Goal: Complete application form

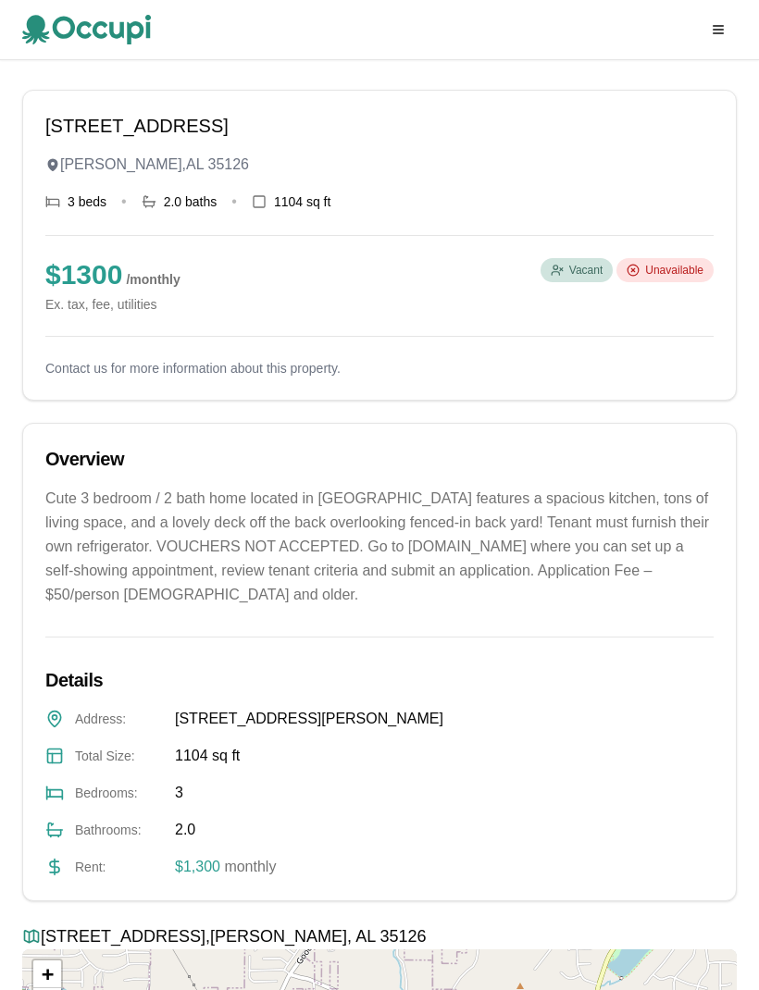
click at [89, 367] on p "Contact us for more information about this property." at bounding box center [379, 368] width 668 height 19
click at [89, 363] on p "Contact us for more information about this property." at bounding box center [379, 368] width 668 height 19
click at [82, 355] on div "5824 Balboa Ter Pinson , AL 35126 3 beds • 2.0 baths • 1104 sq ft $ 1300 / mont…" at bounding box center [379, 245] width 668 height 265
click at [387, 835] on div "Bathrooms : 2.0" at bounding box center [379, 830] width 668 height 22
click at [387, 834] on div "Bathrooms : 2.0" at bounding box center [379, 830] width 668 height 22
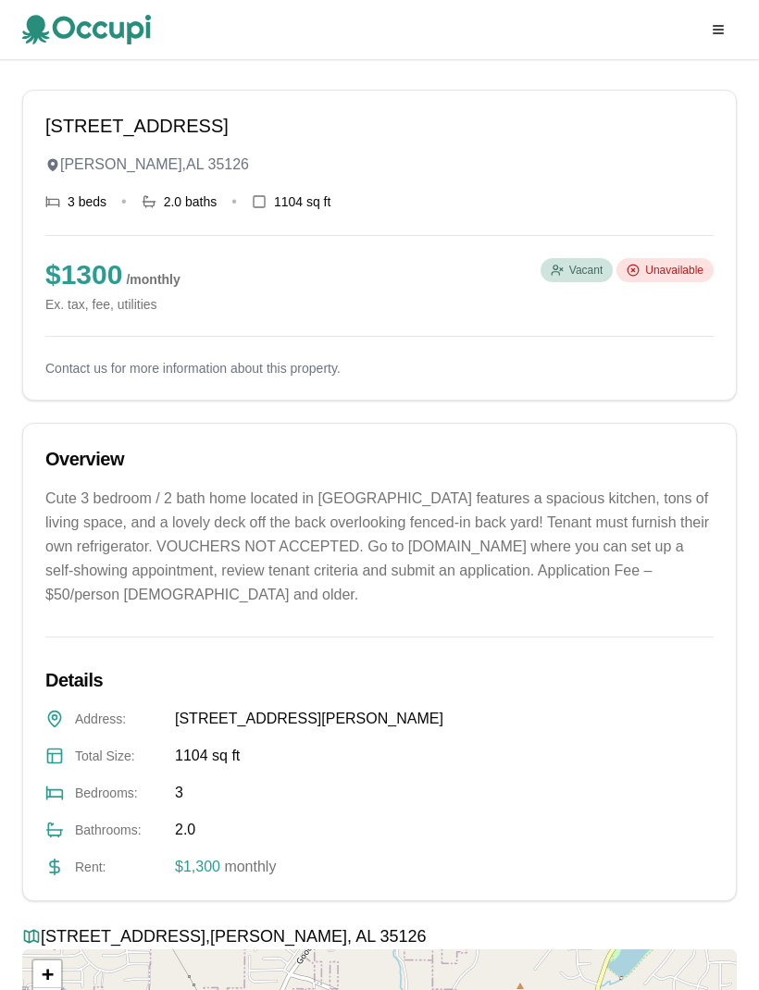
click at [395, 831] on div "Bathrooms : 2.0" at bounding box center [379, 830] width 668 height 22
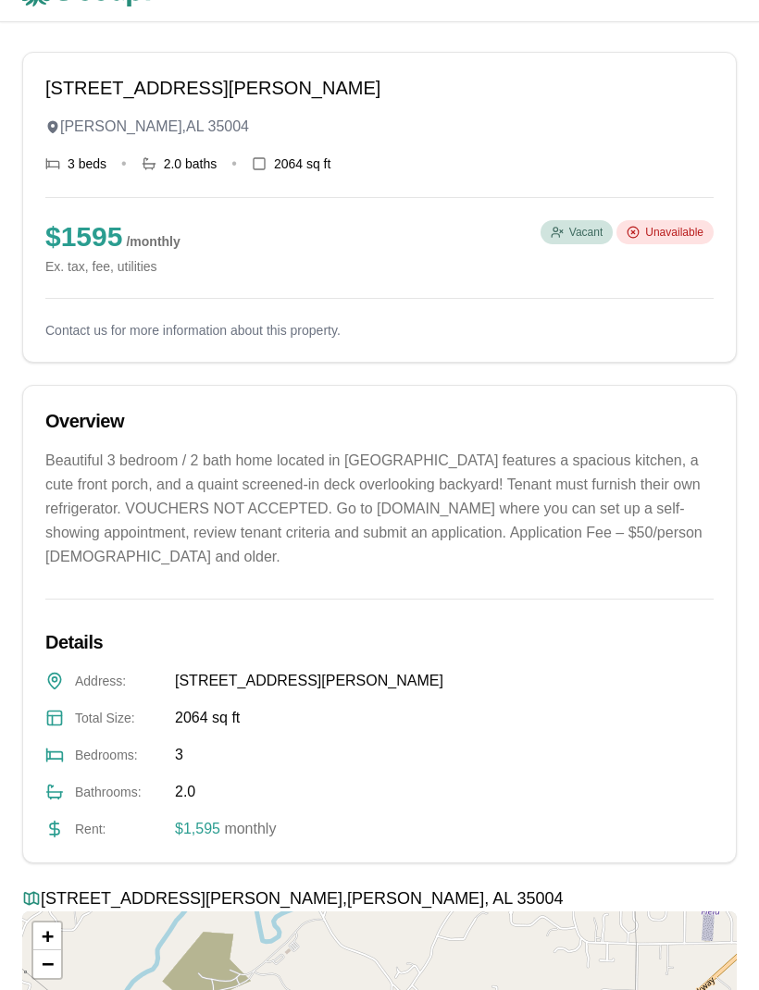
scroll to position [38, 0]
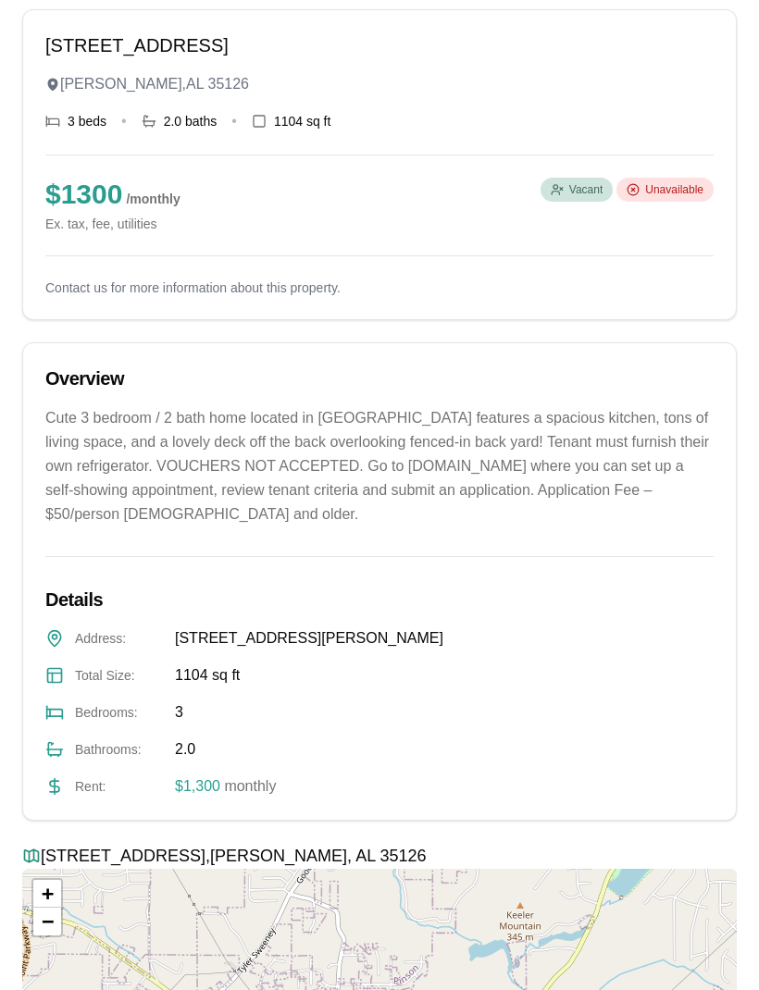
scroll to position [81, 0]
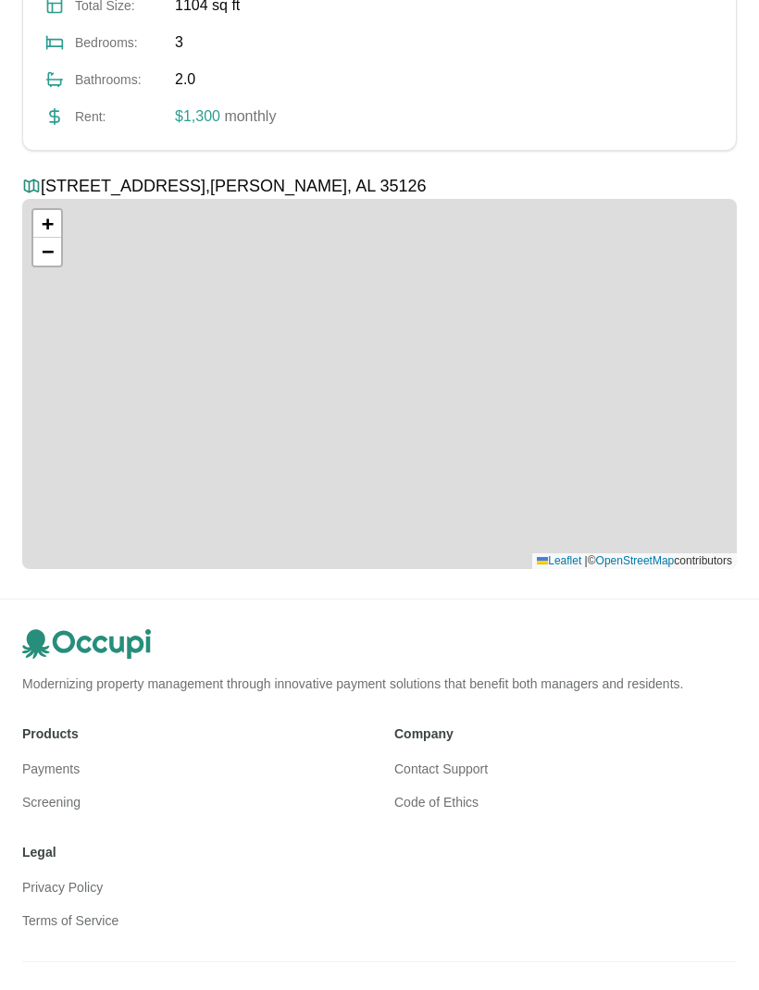
scroll to position [750, 0]
